Goal: Navigation & Orientation: Find specific page/section

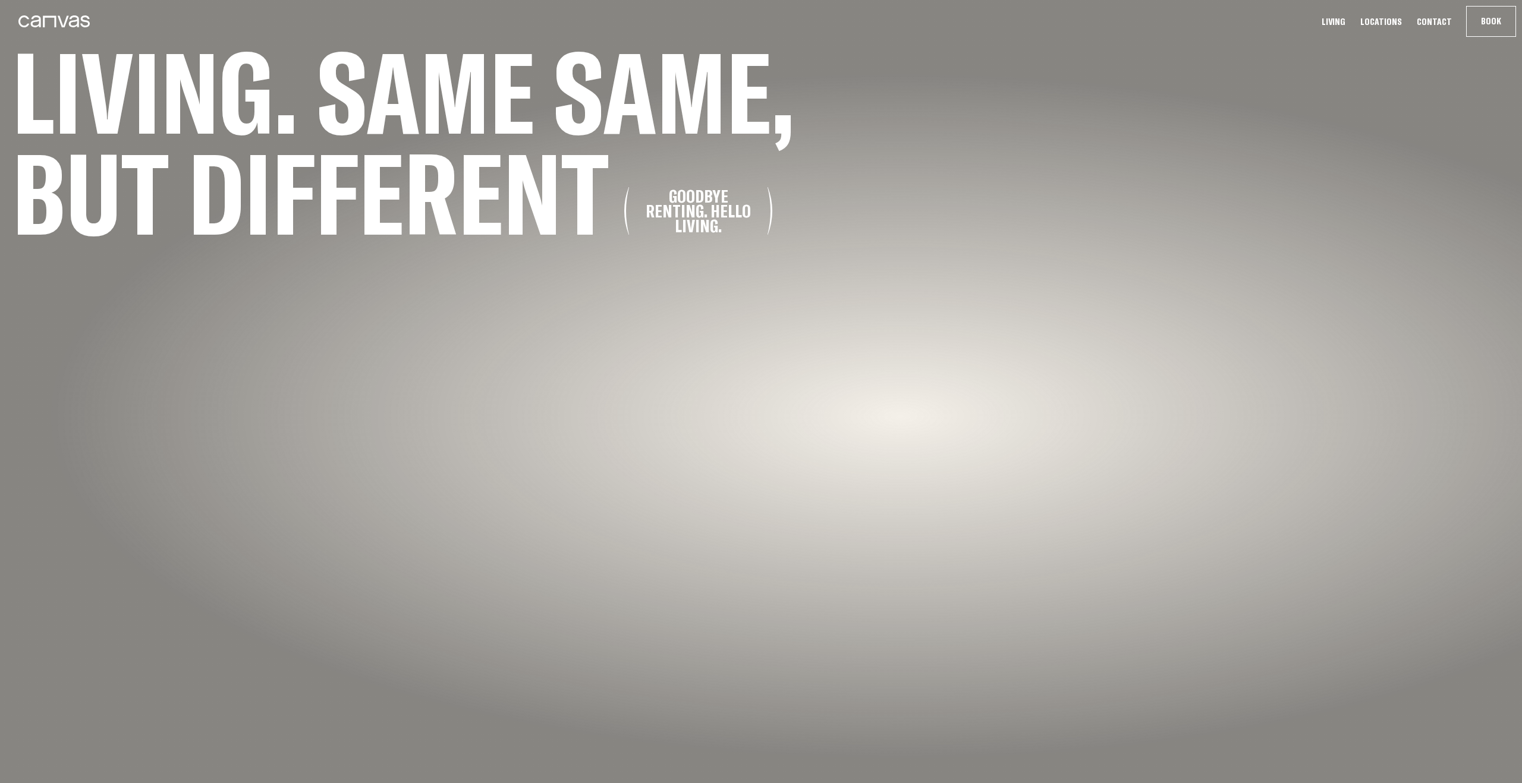
click at [1335, 20] on link "Living" at bounding box center [1333, 21] width 31 height 12
click at [1347, 19] on link "Living" at bounding box center [1333, 21] width 31 height 12
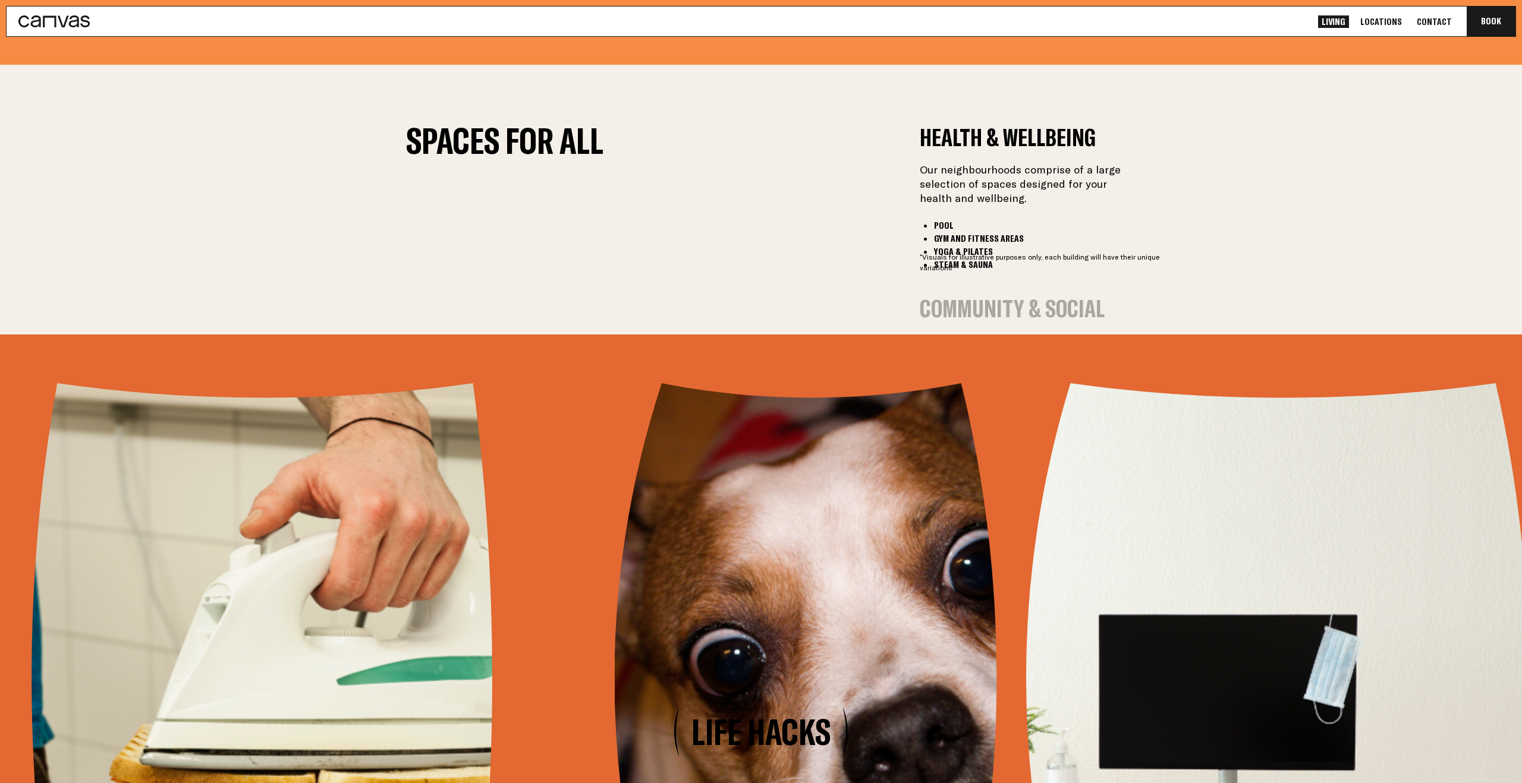
scroll to position [1349, 0]
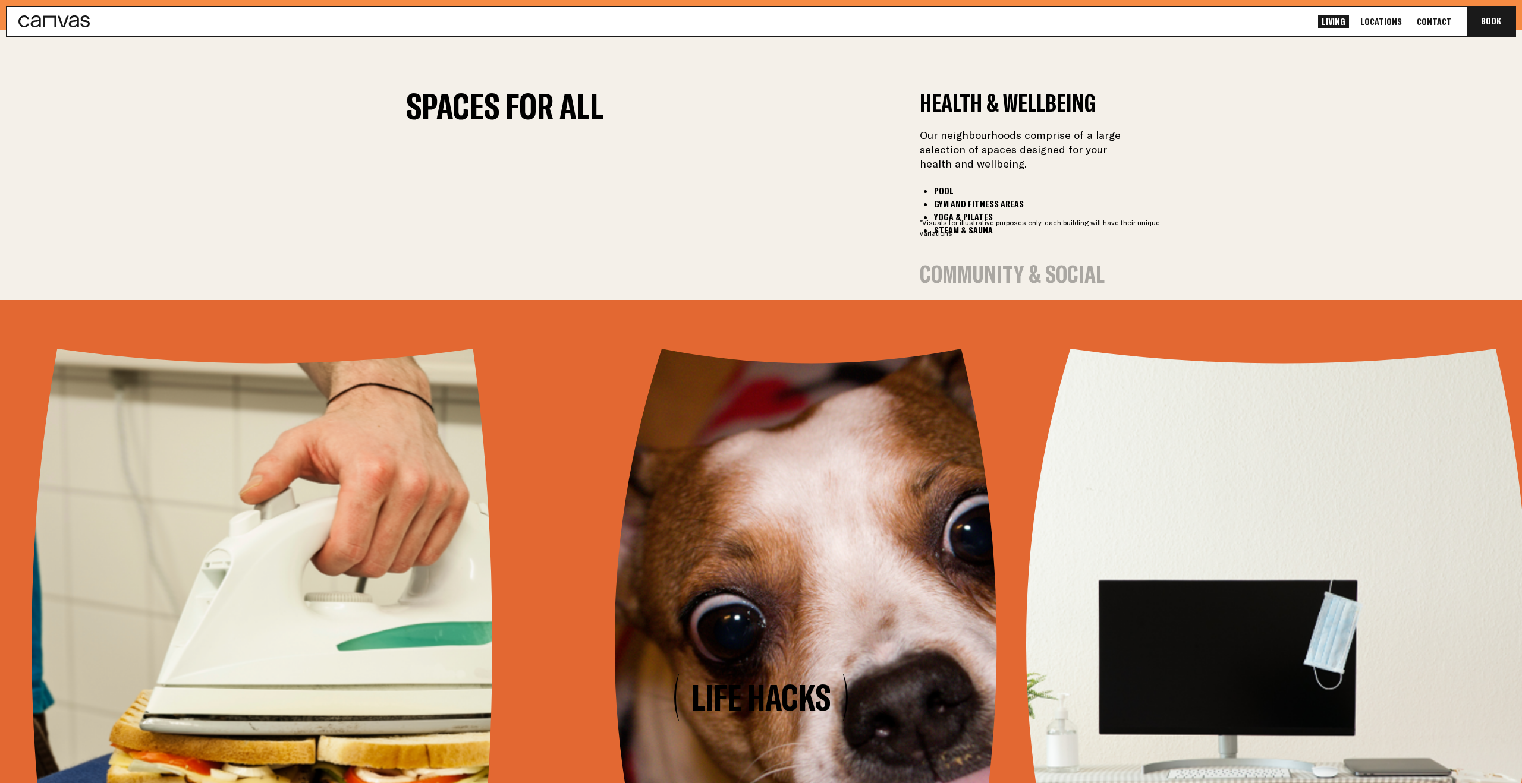
click at [993, 265] on button "Community & Social" at bounding box center [1012, 274] width 185 height 23
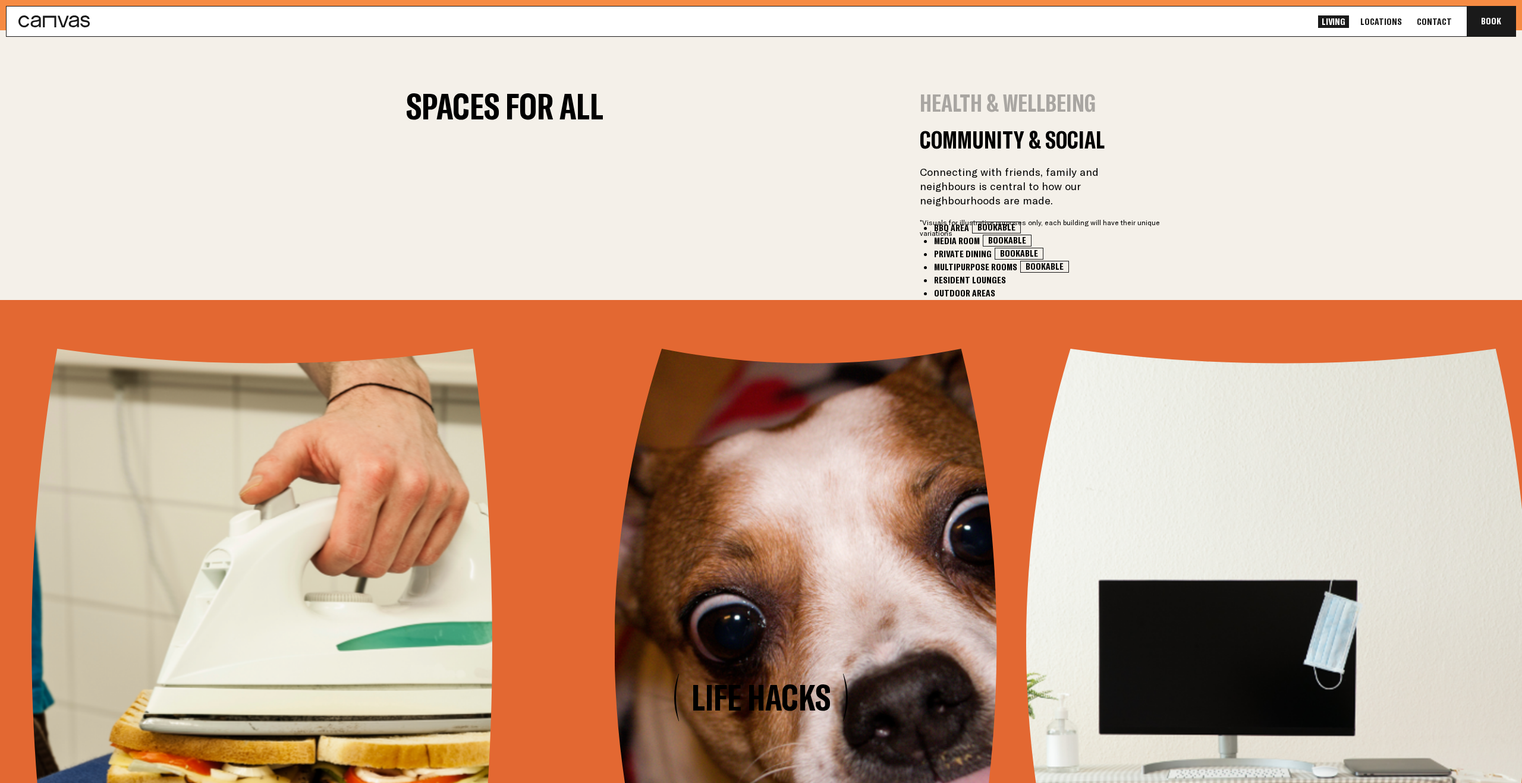
click at [955, 357] on button "Productivity & Work" at bounding box center [1016, 363] width 193 height 23
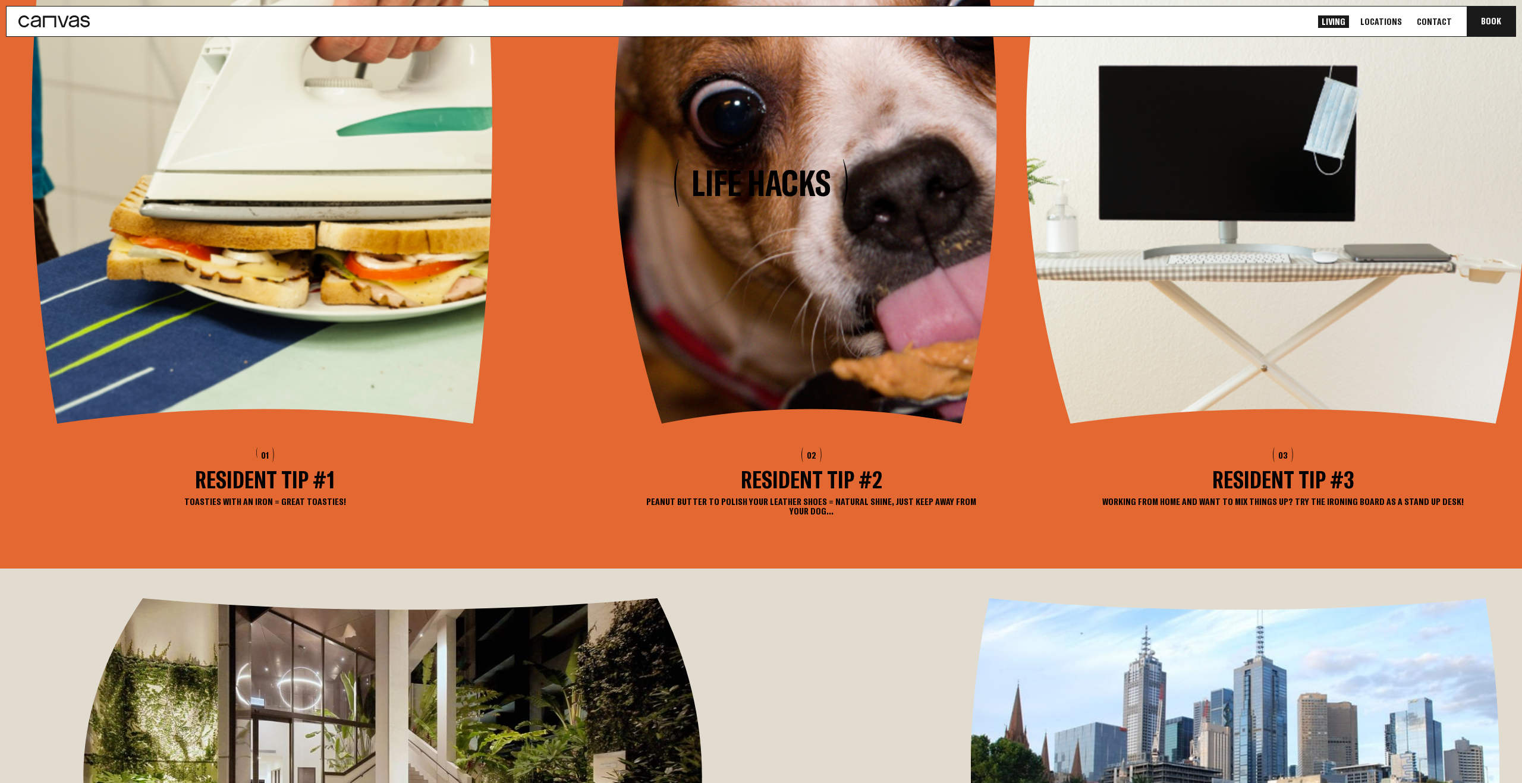
scroll to position [1865, 0]
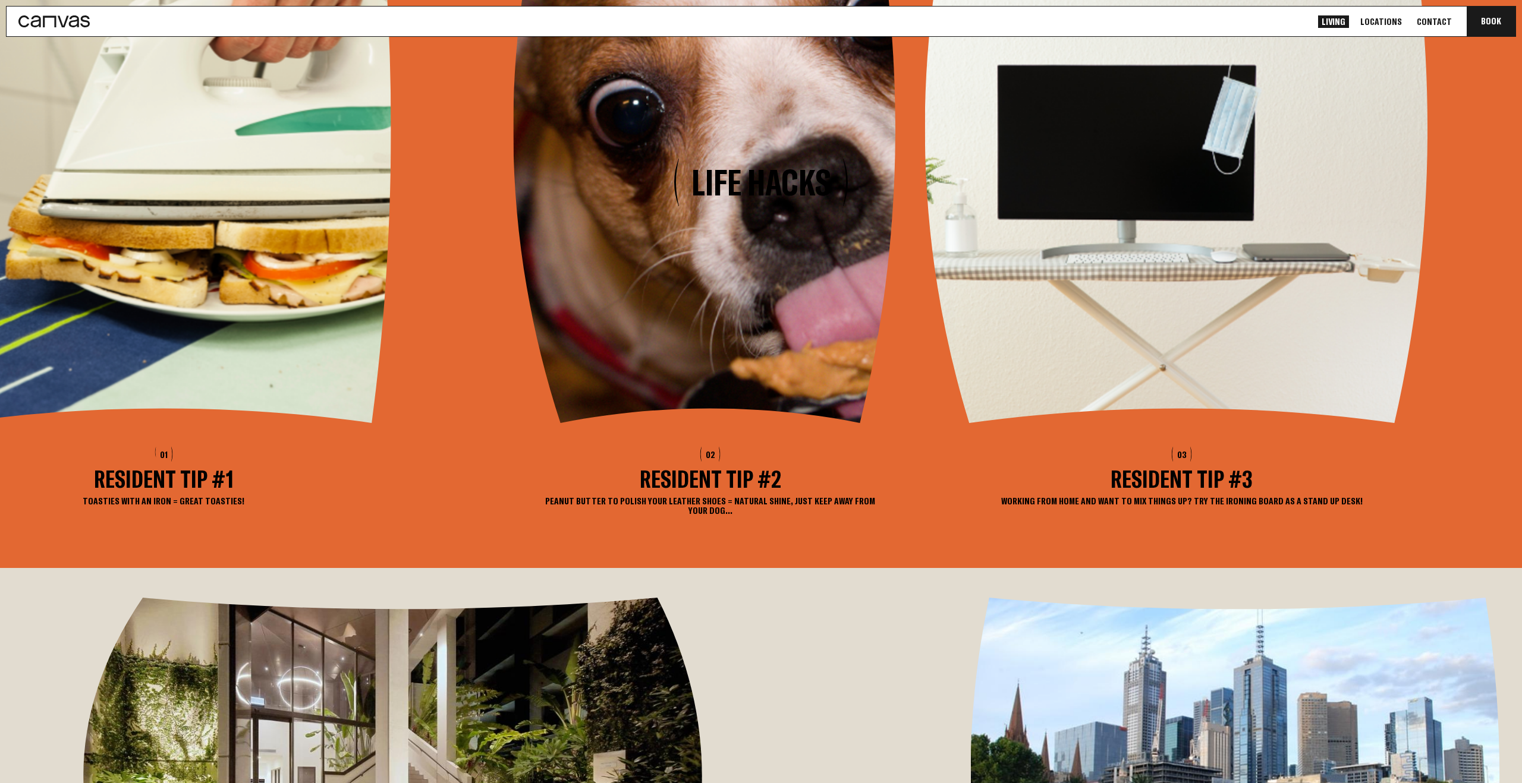
drag, startPoint x: 1178, startPoint y: 414, endPoint x: 954, endPoint y: 448, distance: 226.1
click at [954, 423] on img at bounding box center [1182, 129] width 514 height 590
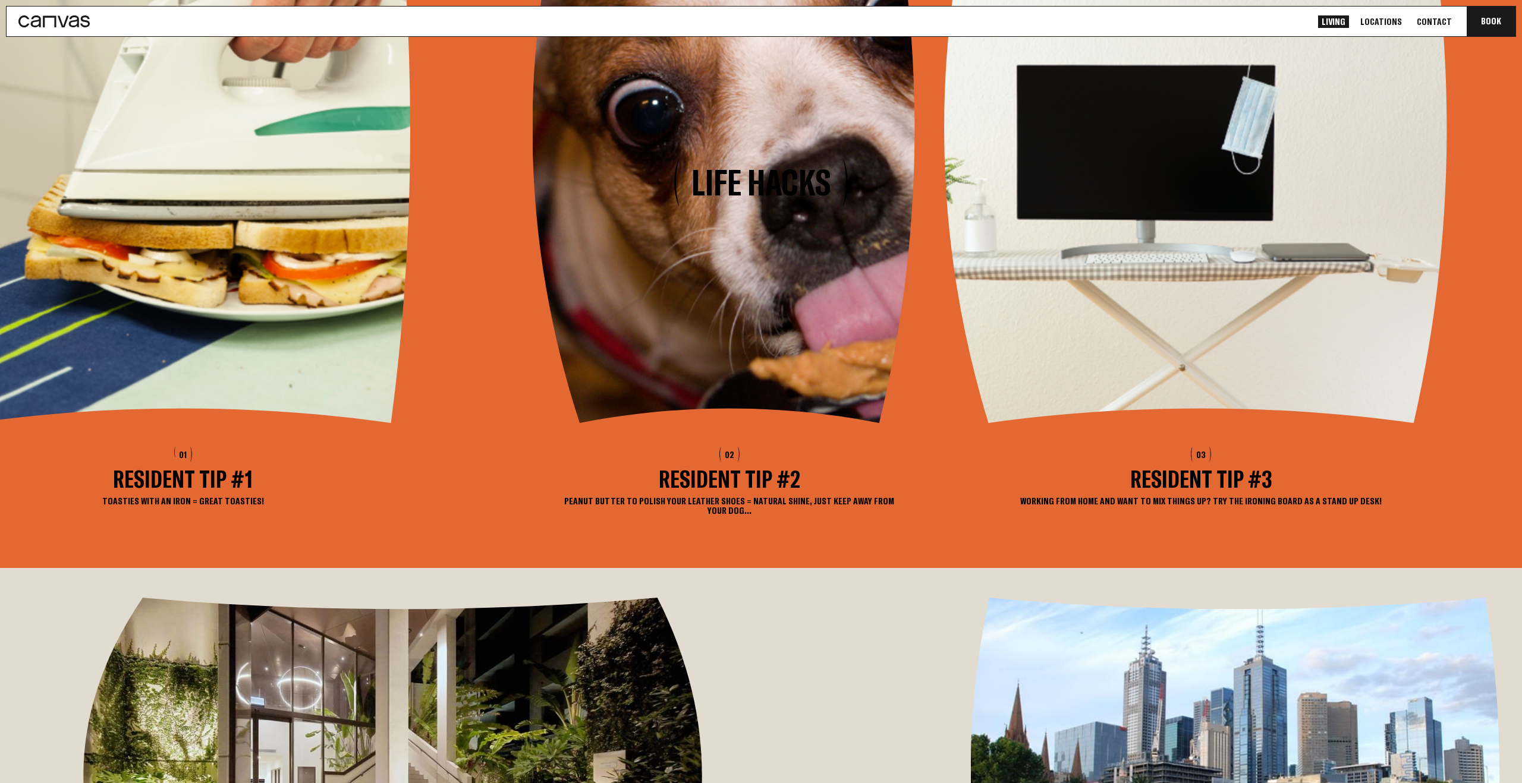
drag, startPoint x: 1361, startPoint y: 433, endPoint x: 901, endPoint y: 504, distance: 465.0
click at [944, 423] on img at bounding box center [1201, 129] width 514 height 590
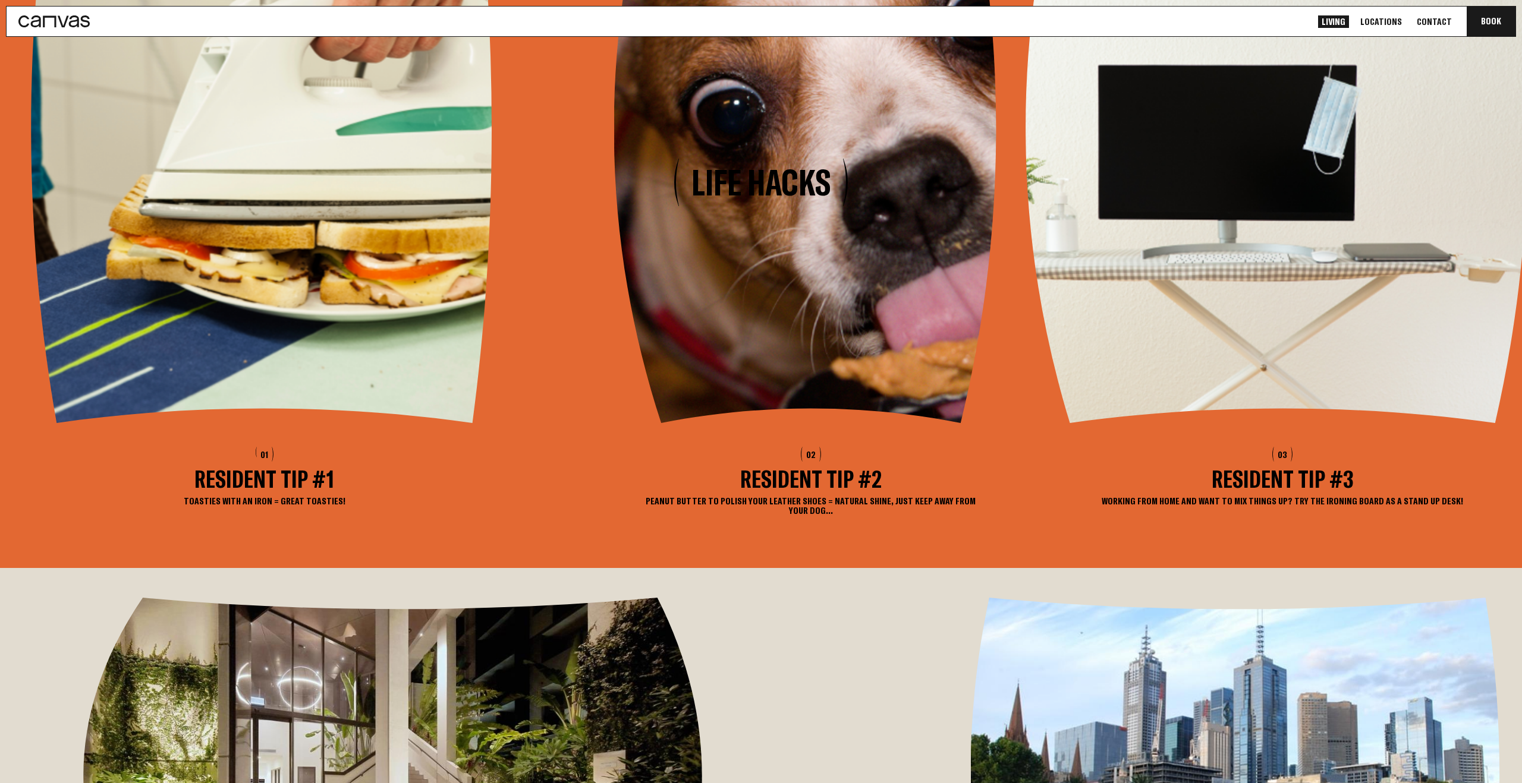
drag, startPoint x: 1002, startPoint y: 638, endPoint x: 1002, endPoint y: 491, distance: 146.8
click at [1002, 491] on div "02 Resident Tip #2 Peanut butter to polish your leather shoes = natural shine, …" at bounding box center [811, 182] width 394 height 697
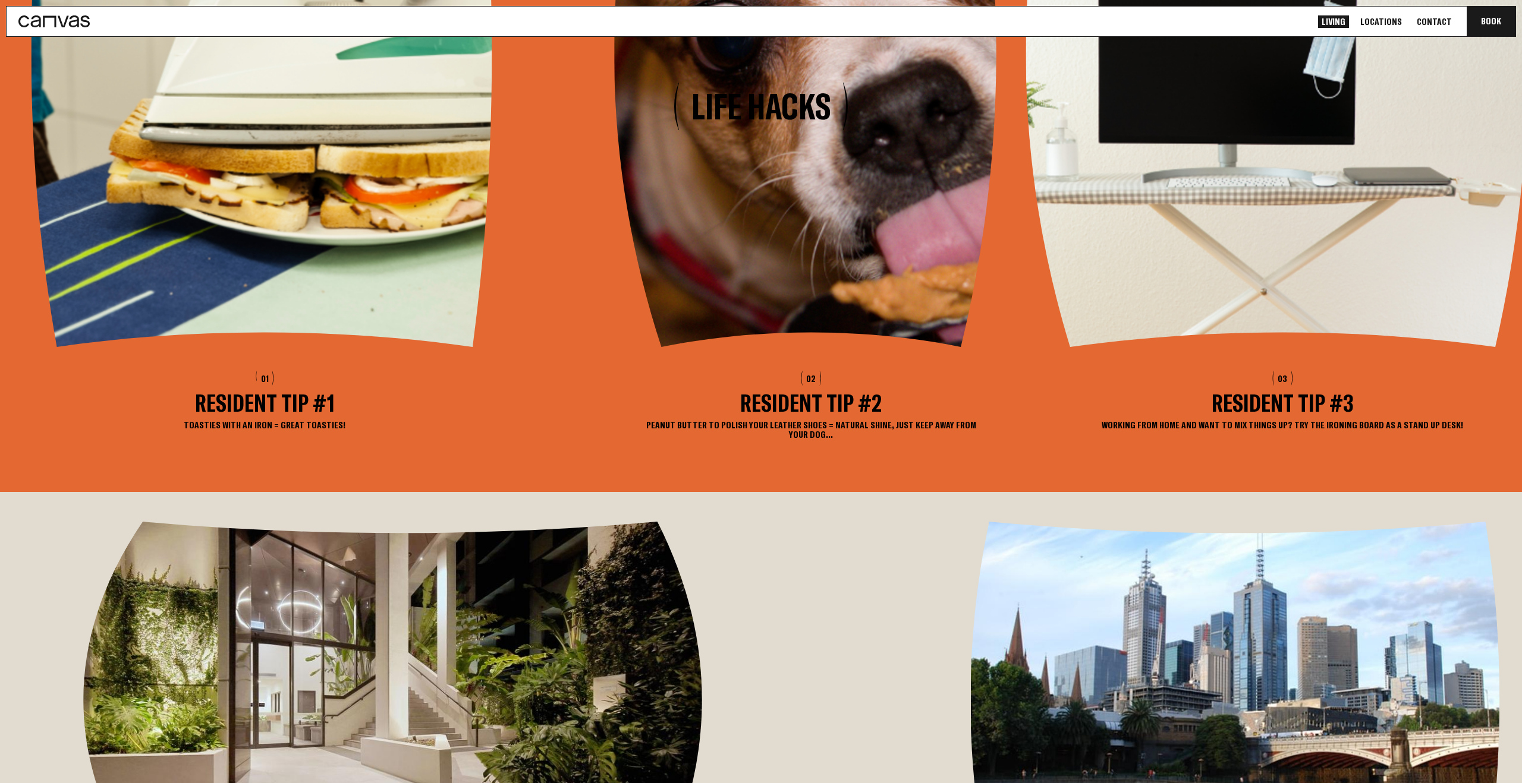
scroll to position [1970, 0]
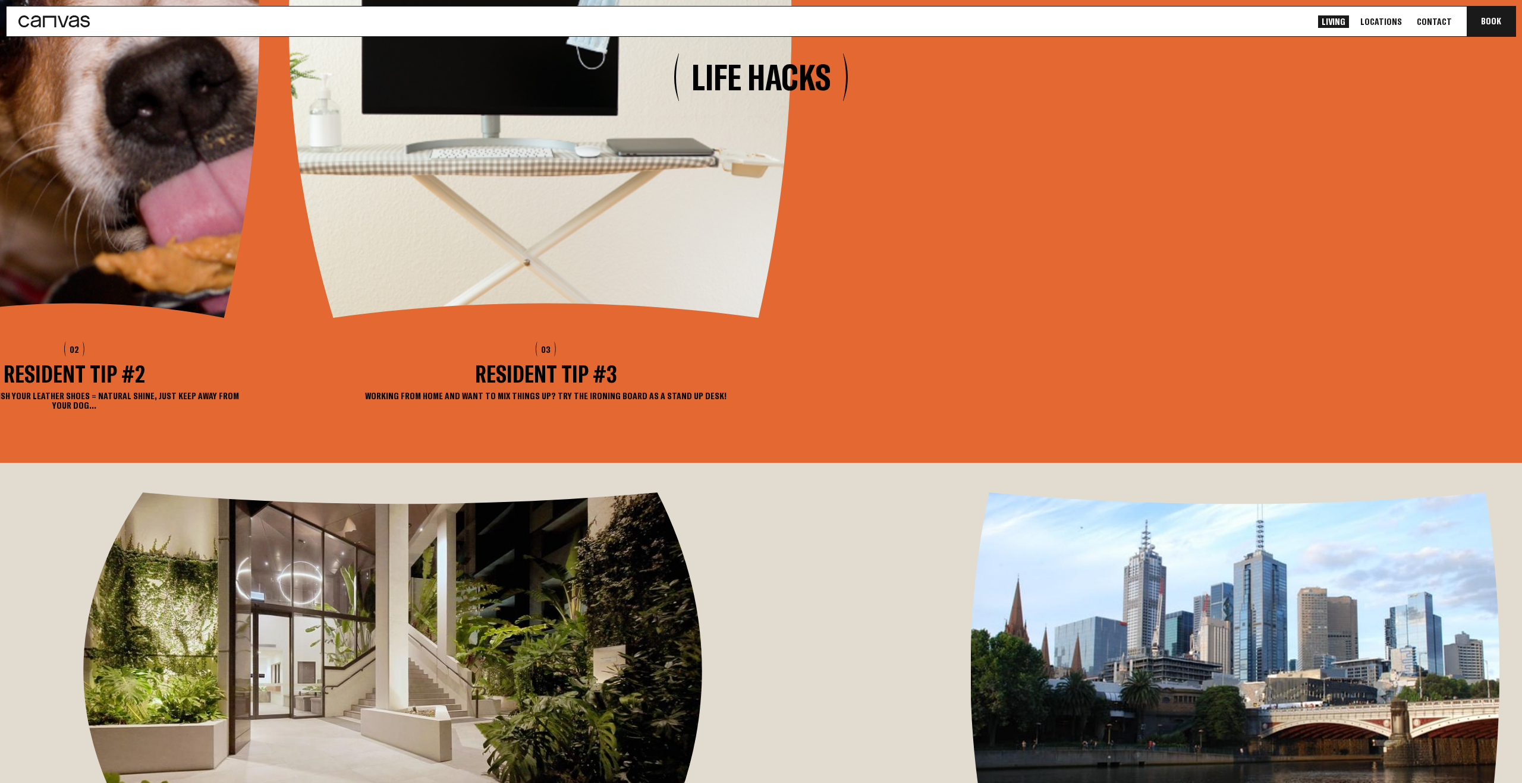
drag, startPoint x: 1316, startPoint y: 322, endPoint x: 2, endPoint y: 526, distance: 1330.0
click at [0, 426] on div "01 Resident Tip #1 Toasties with an iron = great toasties! 02 Resident Tip #2 P…" at bounding box center [33, 76] width 1540 height 697
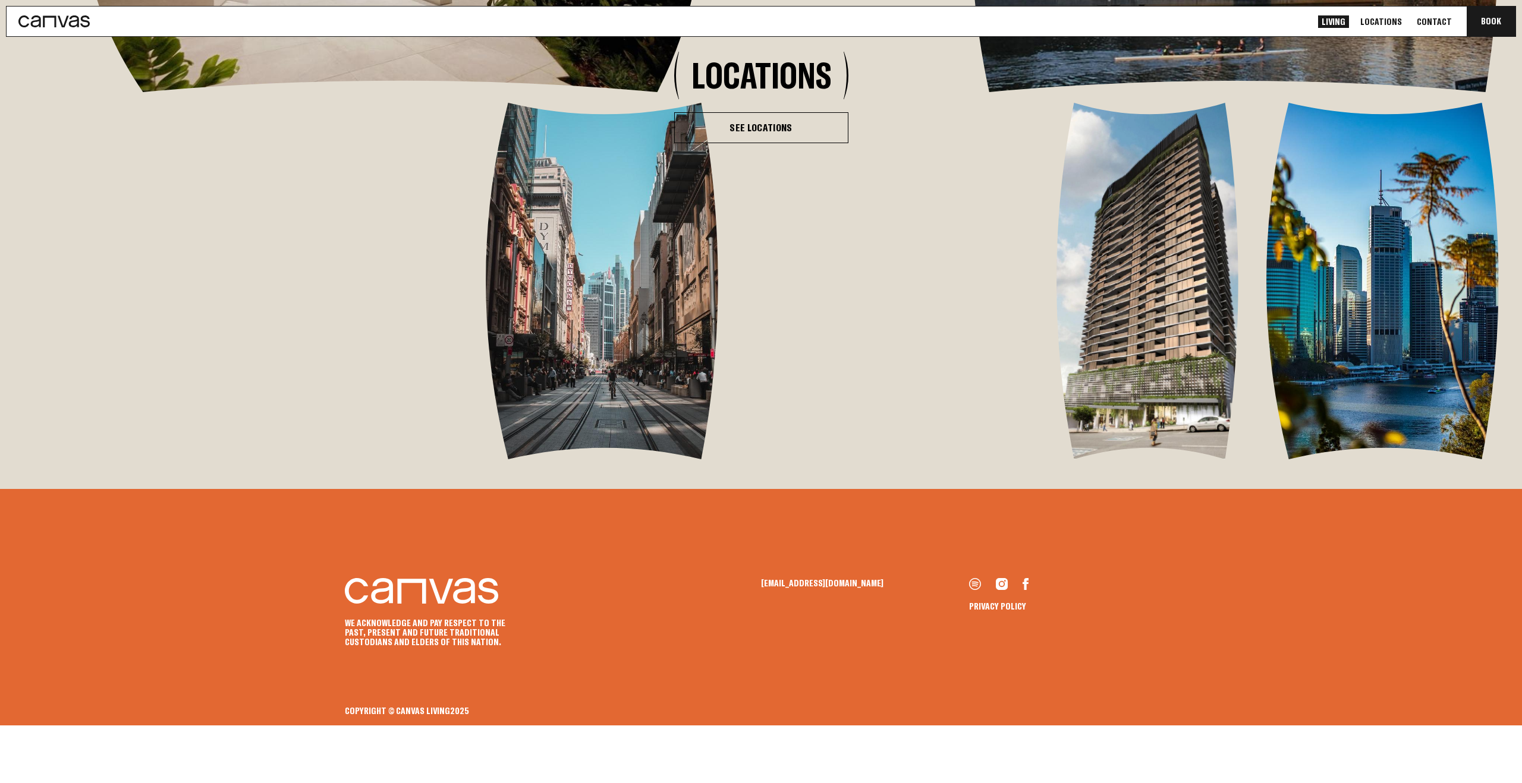
scroll to position [2673, 0]
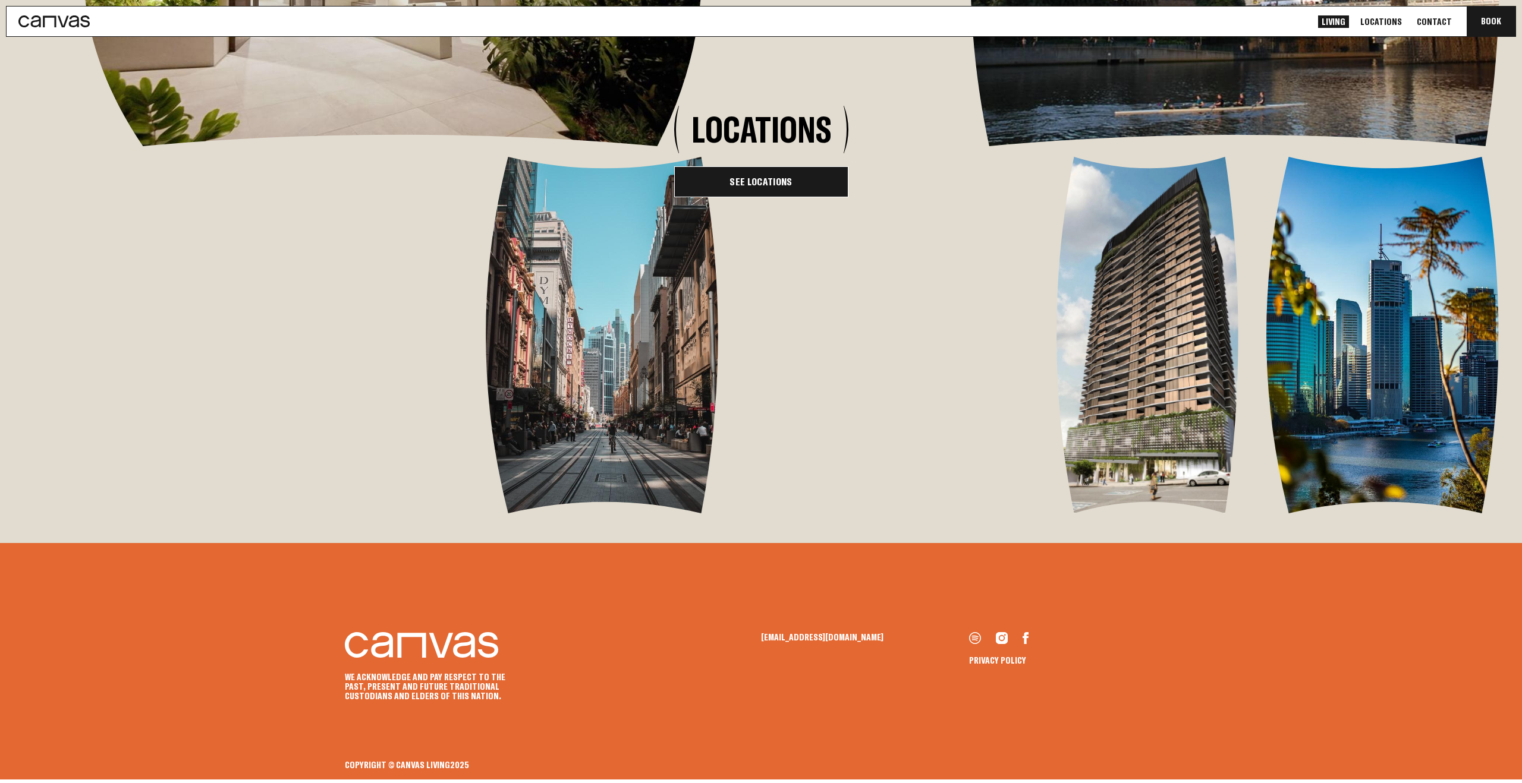
click at [783, 197] on link "See Locations" at bounding box center [761, 181] width 174 height 31
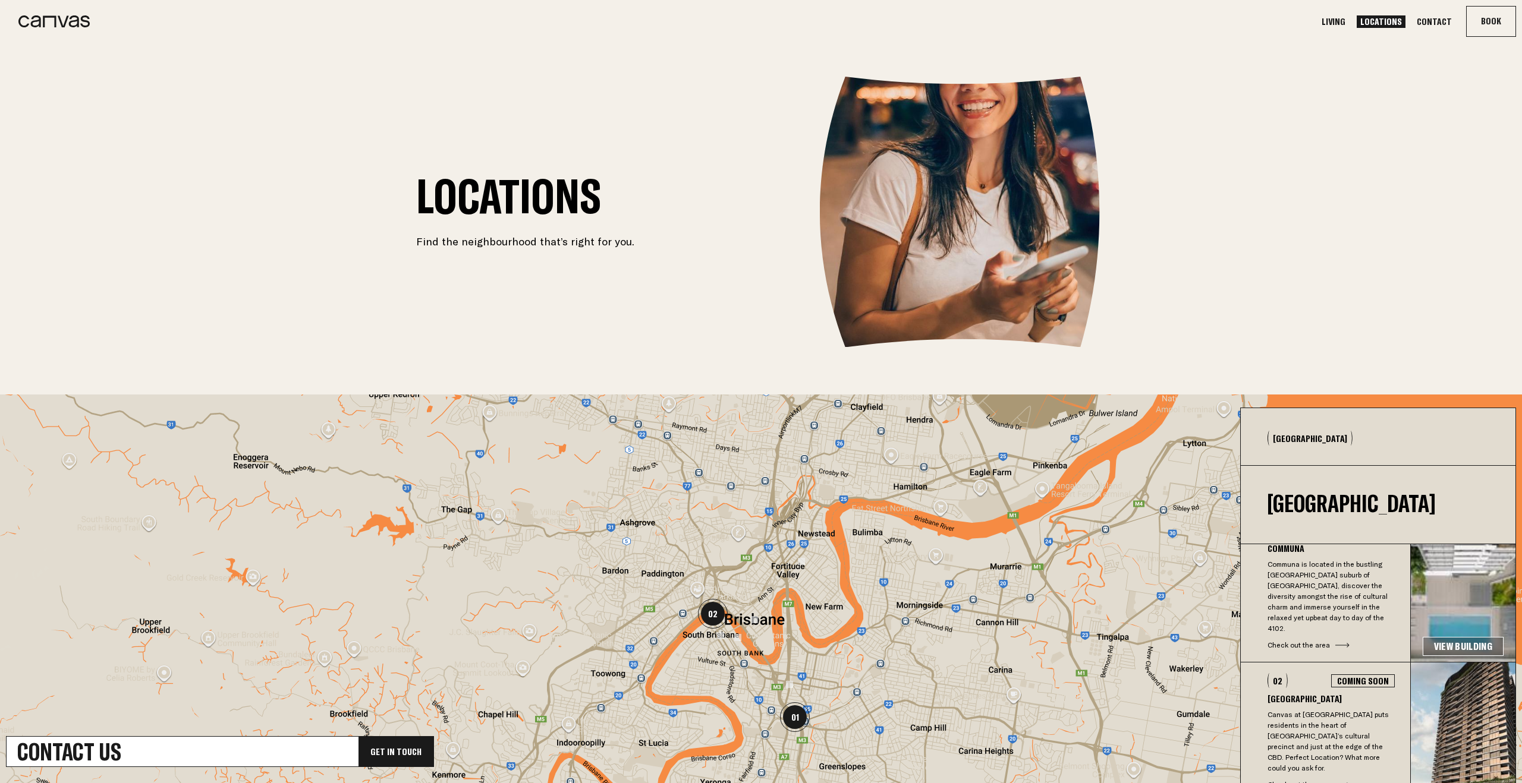
click at [1305, 318] on div "Contact Us Get In Touch Locations Find the neighbourhood that’s right for you. …" at bounding box center [761, 447] width 1522 height 810
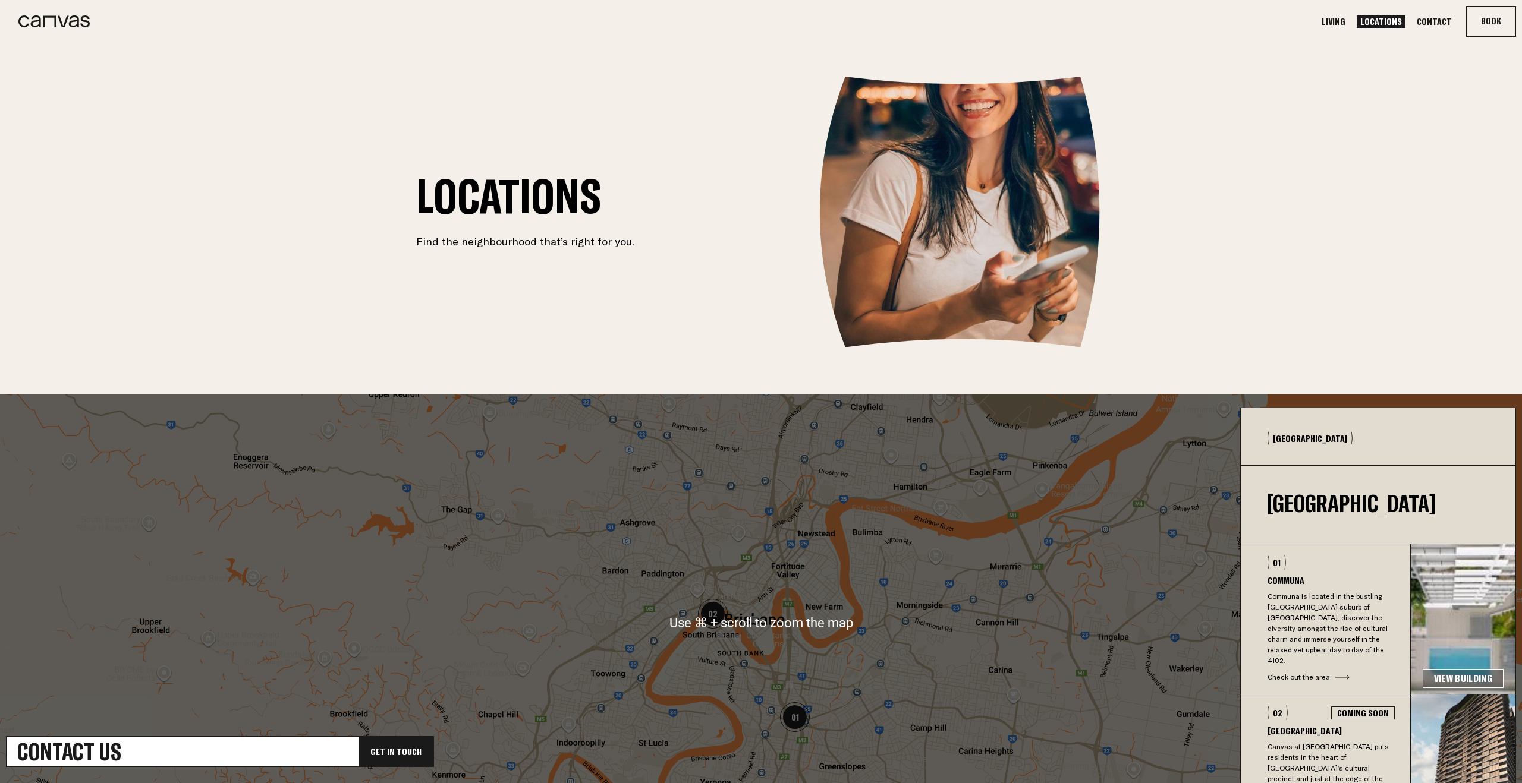
scroll to position [304, 0]
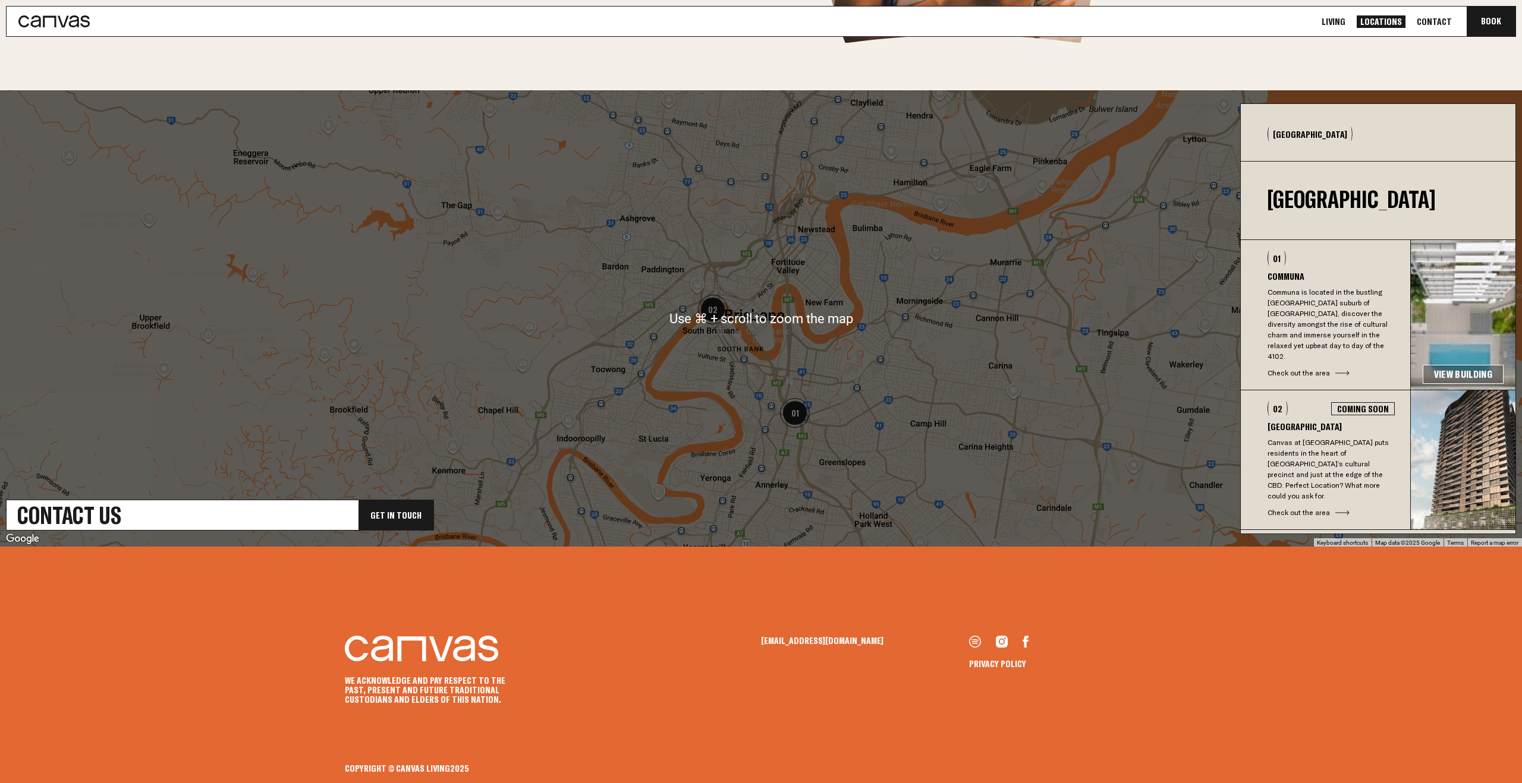
click at [1000, 644] on icon at bounding box center [1002, 642] width 12 height 12
